Goal: Task Accomplishment & Management: Manage account settings

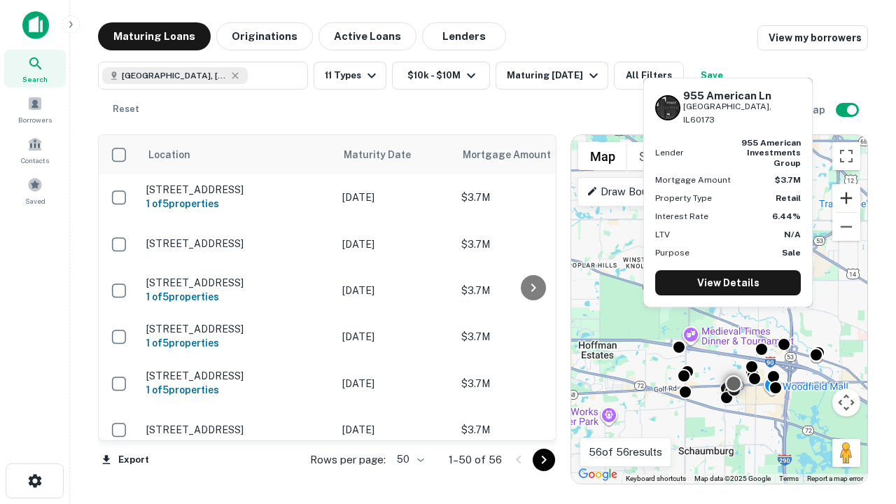
click at [846, 198] on button "Zoom in" at bounding box center [846, 198] width 28 height 28
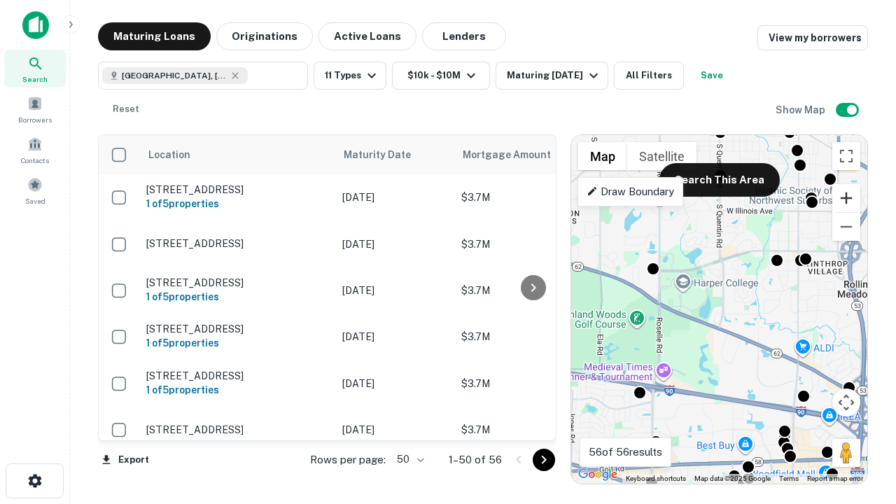
click at [846, 198] on button "Zoom in" at bounding box center [846, 198] width 28 height 28
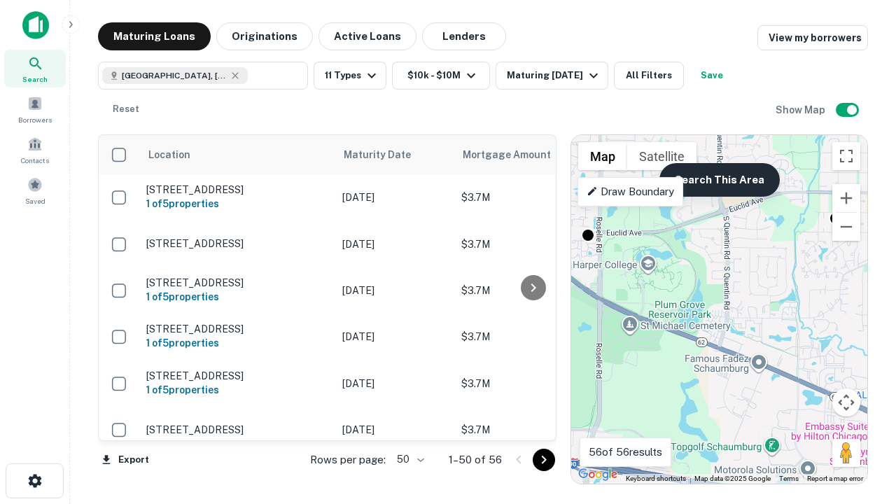
click at [719, 180] on button "Search This Area" at bounding box center [719, 180] width 120 height 34
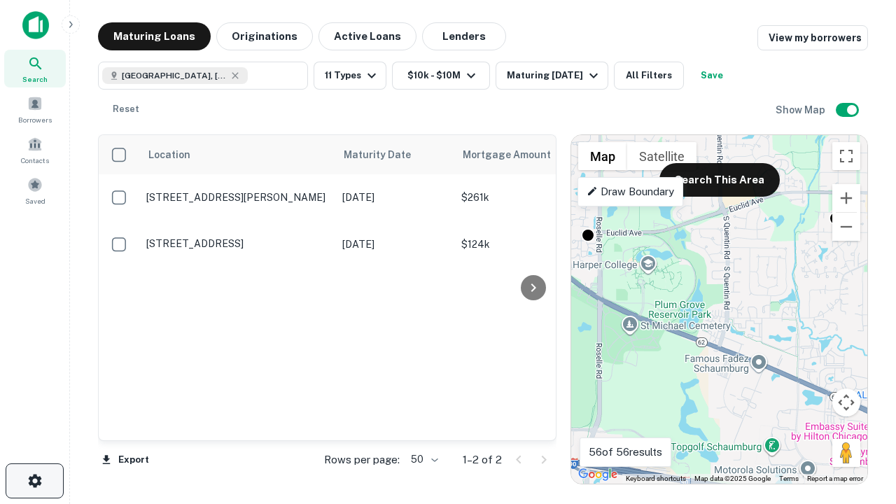
click at [34, 481] on icon "button" at bounding box center [35, 480] width 17 height 17
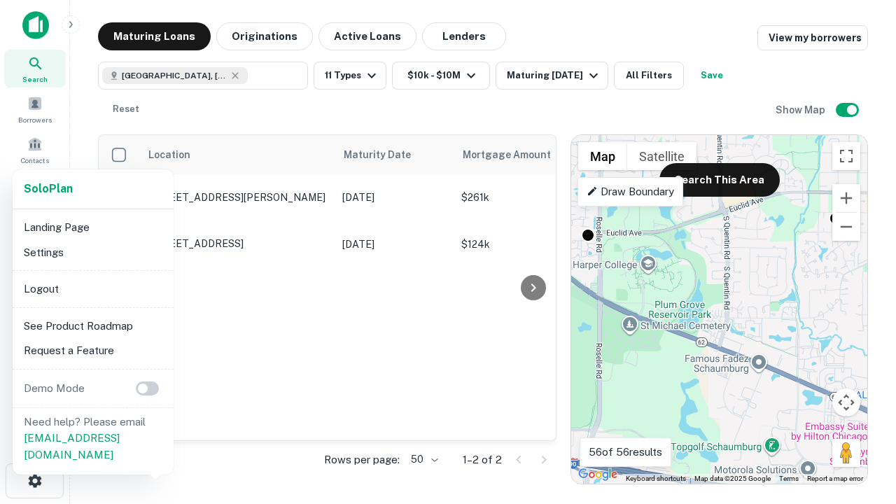
click at [92, 288] on li "Logout" at bounding box center [93, 288] width 150 height 25
